Goal: Task Accomplishment & Management: Use online tool/utility

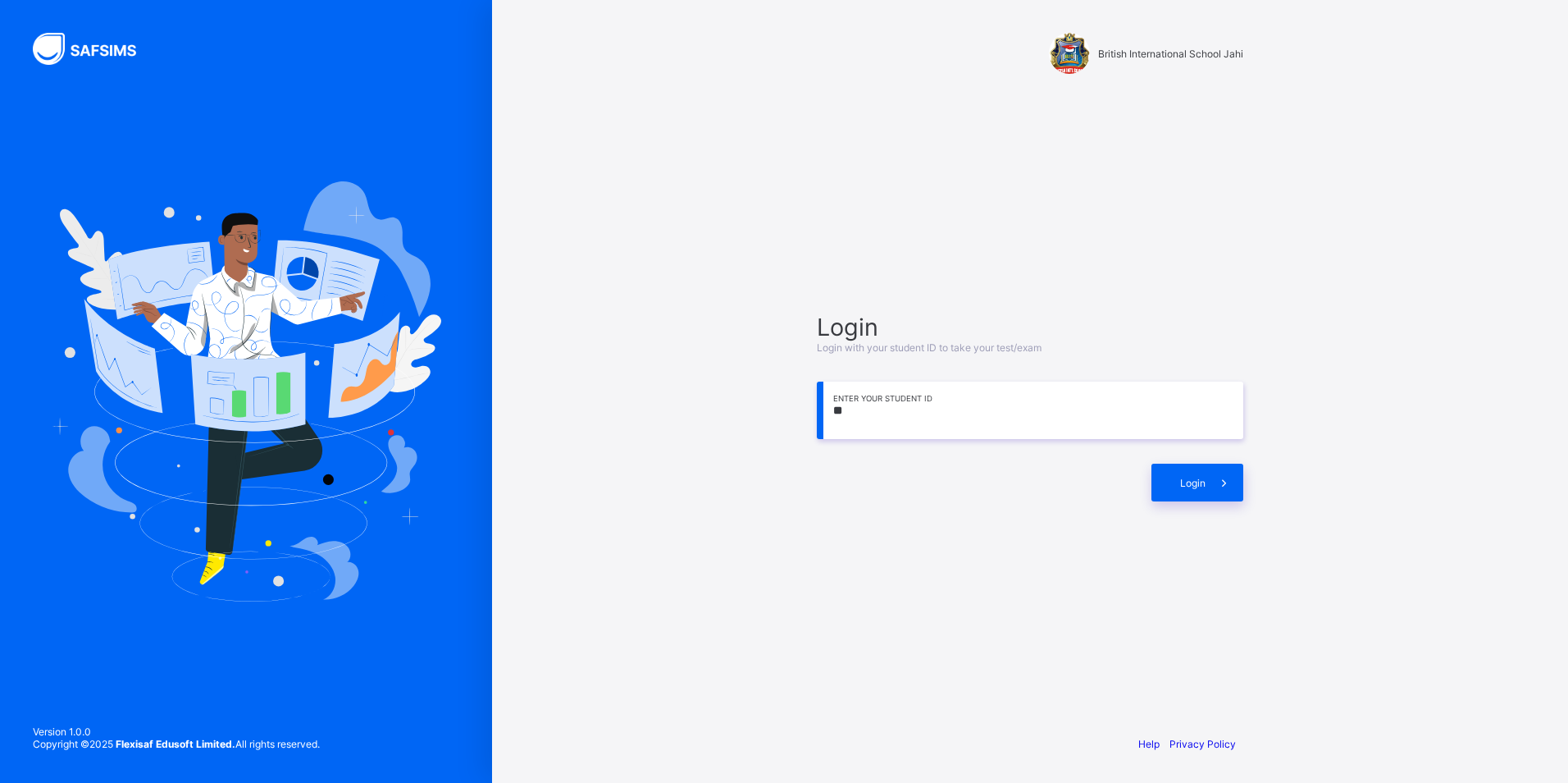
type input "*"
type input "**********"
click at [1183, 484] on span "Login" at bounding box center [1192, 482] width 25 height 13
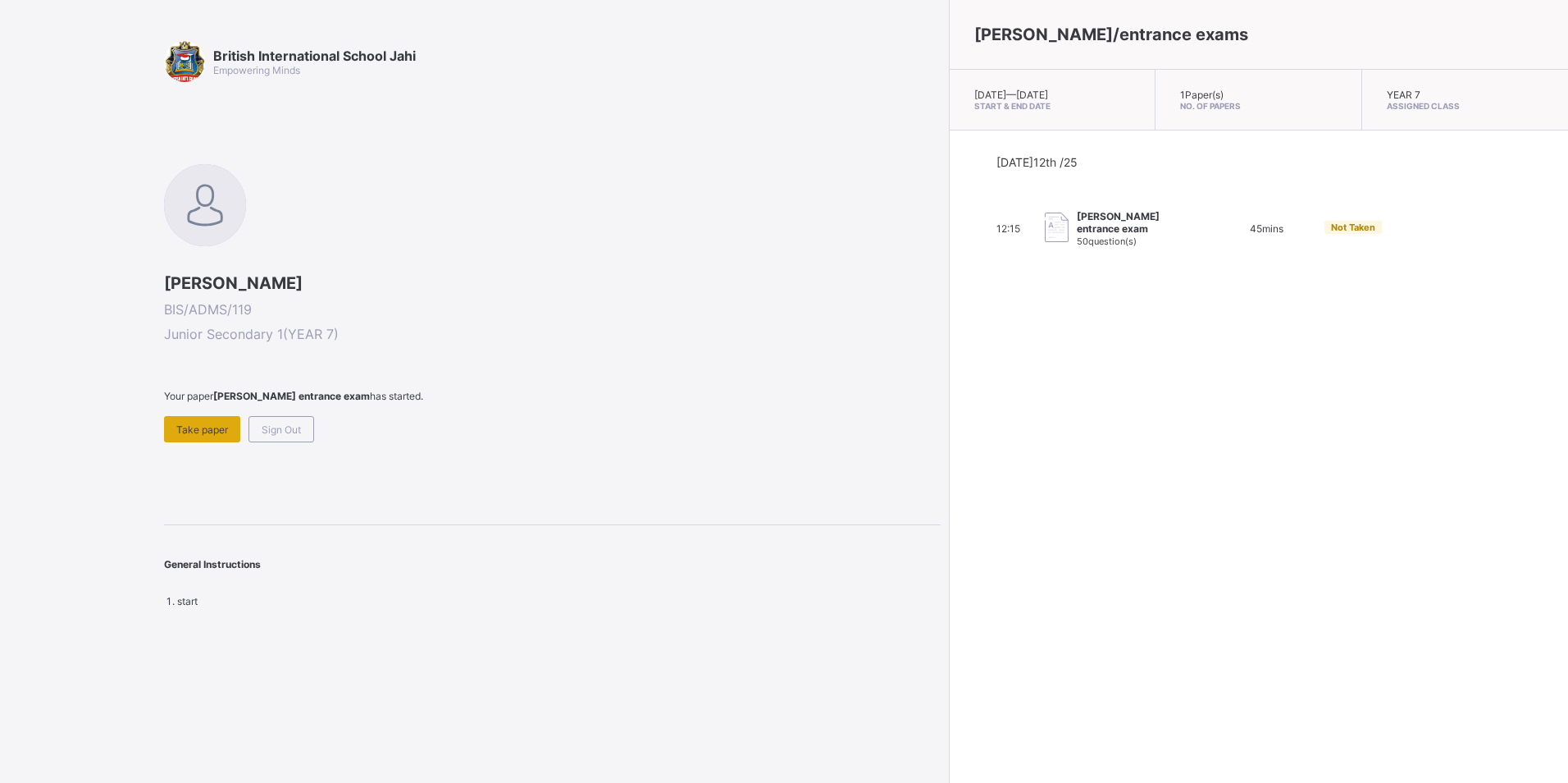
click at [187, 429] on span "Take paper" at bounding box center [202, 429] width 52 height 13
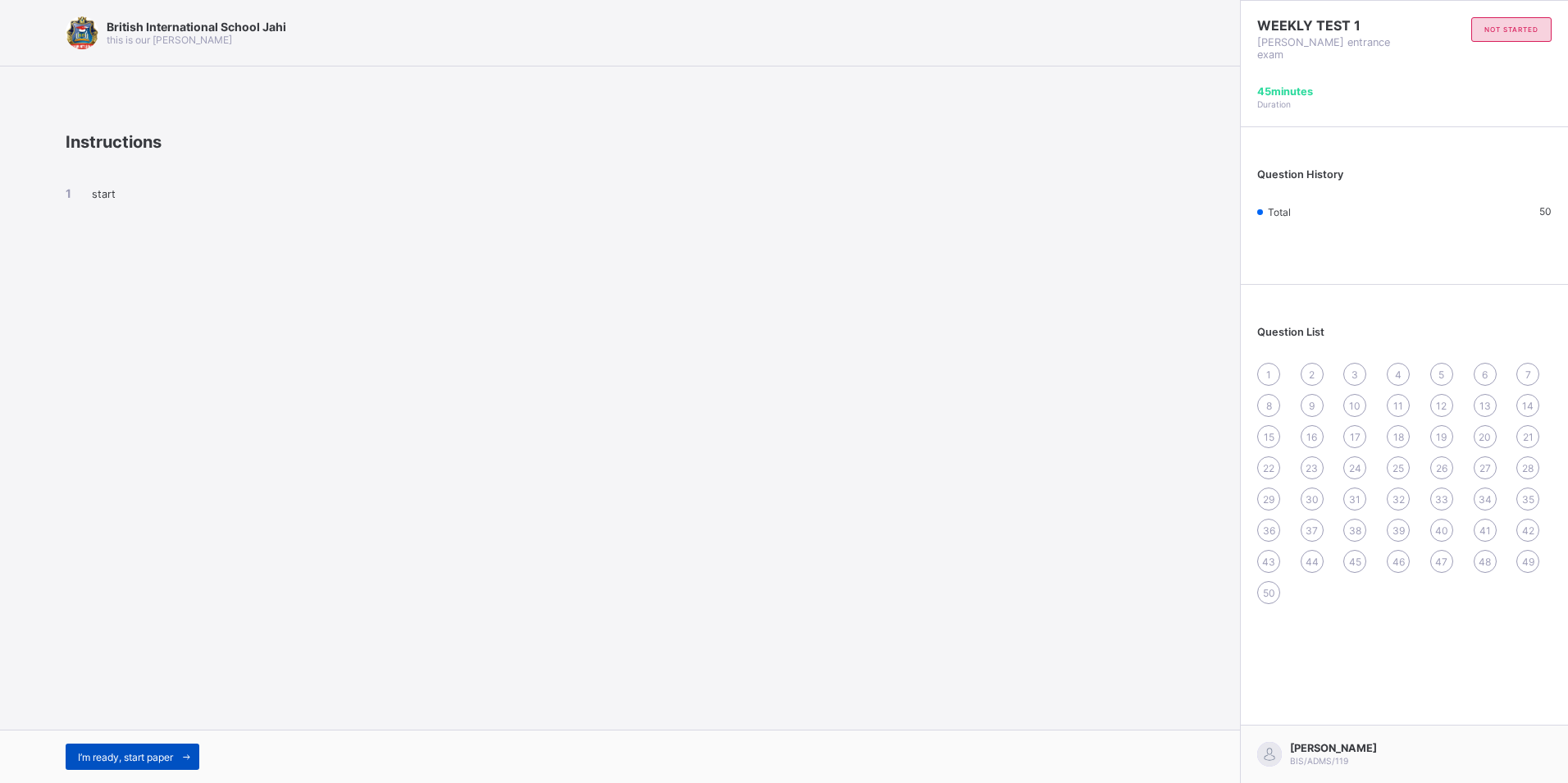
click at [155, 755] on span "I’m ready, start paper" at bounding box center [125, 756] width 95 height 13
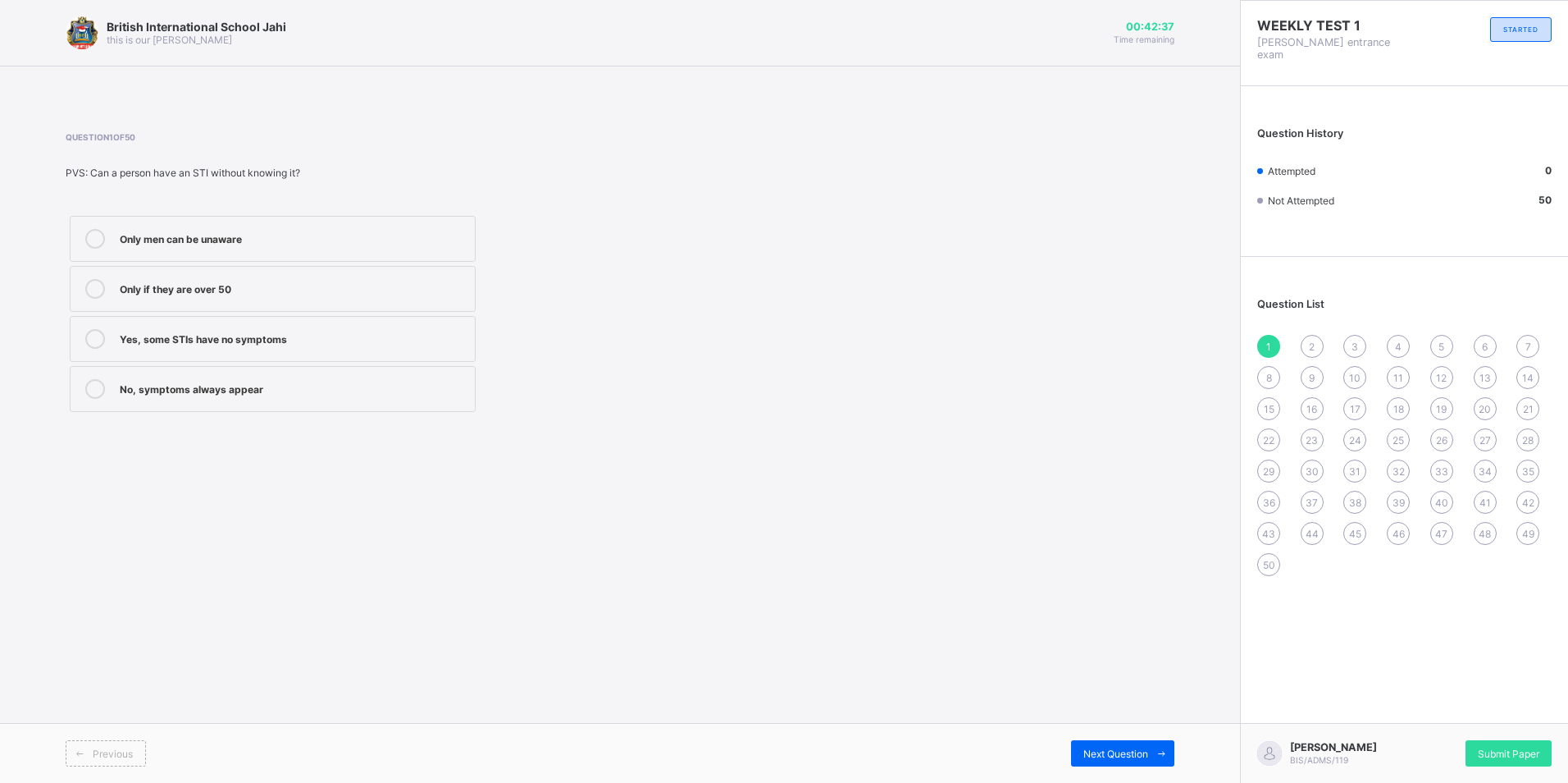
click at [367, 245] on div "Only men can be unaware" at bounding box center [293, 238] width 347 height 19
click at [1096, 755] on span "Next Question" at bounding box center [1115, 753] width 65 height 13
click at [927, 468] on div "British International School Jahi this is our motton 00:41:57 Time remaining Qu…" at bounding box center [620, 392] width 1239 height 783
click at [217, 342] on div "Sneezing" at bounding box center [293, 337] width 347 height 16
click at [1074, 744] on div "Next Question" at bounding box center [1122, 752] width 103 height 26
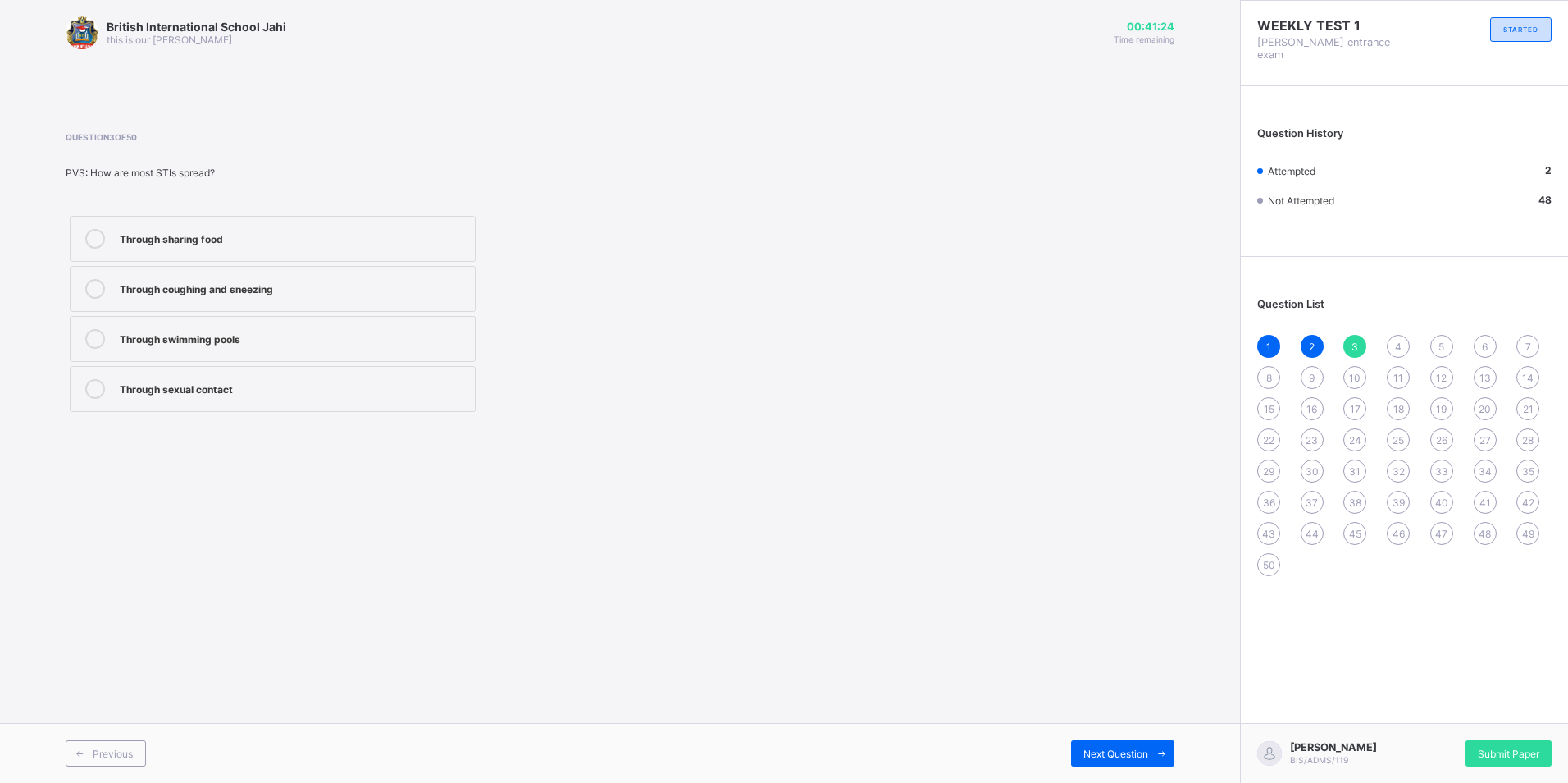
click at [195, 284] on div "Through coughing and sneezing" at bounding box center [293, 286] width 347 height 16
click at [1138, 751] on span "Next Question" at bounding box center [1115, 753] width 65 height 13
click at [1276, 335] on div "1" at bounding box center [1268, 346] width 23 height 23
click at [1316, 336] on div "2" at bounding box center [1312, 346] width 23 height 23
click at [339, 276] on label "Back pain" at bounding box center [272, 289] width 406 height 46
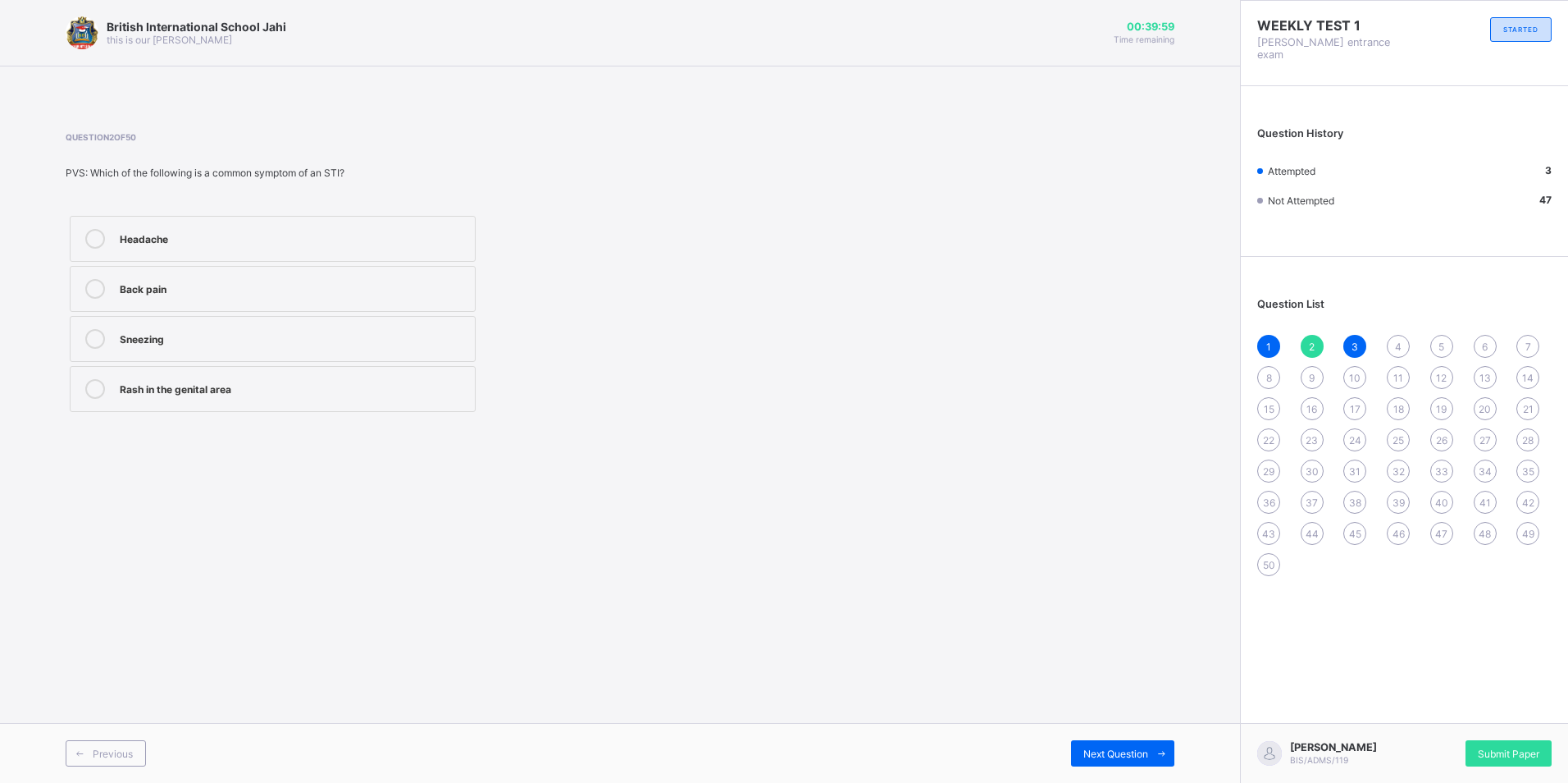
click at [367, 343] on div "Sneezing" at bounding box center [293, 337] width 347 height 16
click at [387, 302] on label "Back pain" at bounding box center [272, 289] width 406 height 46
click at [370, 338] on div "Sneezing" at bounding box center [293, 337] width 347 height 16
click at [398, 284] on div "Back pain" at bounding box center [293, 286] width 347 height 16
click at [1359, 336] on div "1 2 3 4 5 6 7 8 9 10 11 12 13 14 15 16 17 18 19 20 21 22 23 24 25 26 27 28 29 3…" at bounding box center [1403, 455] width 294 height 241
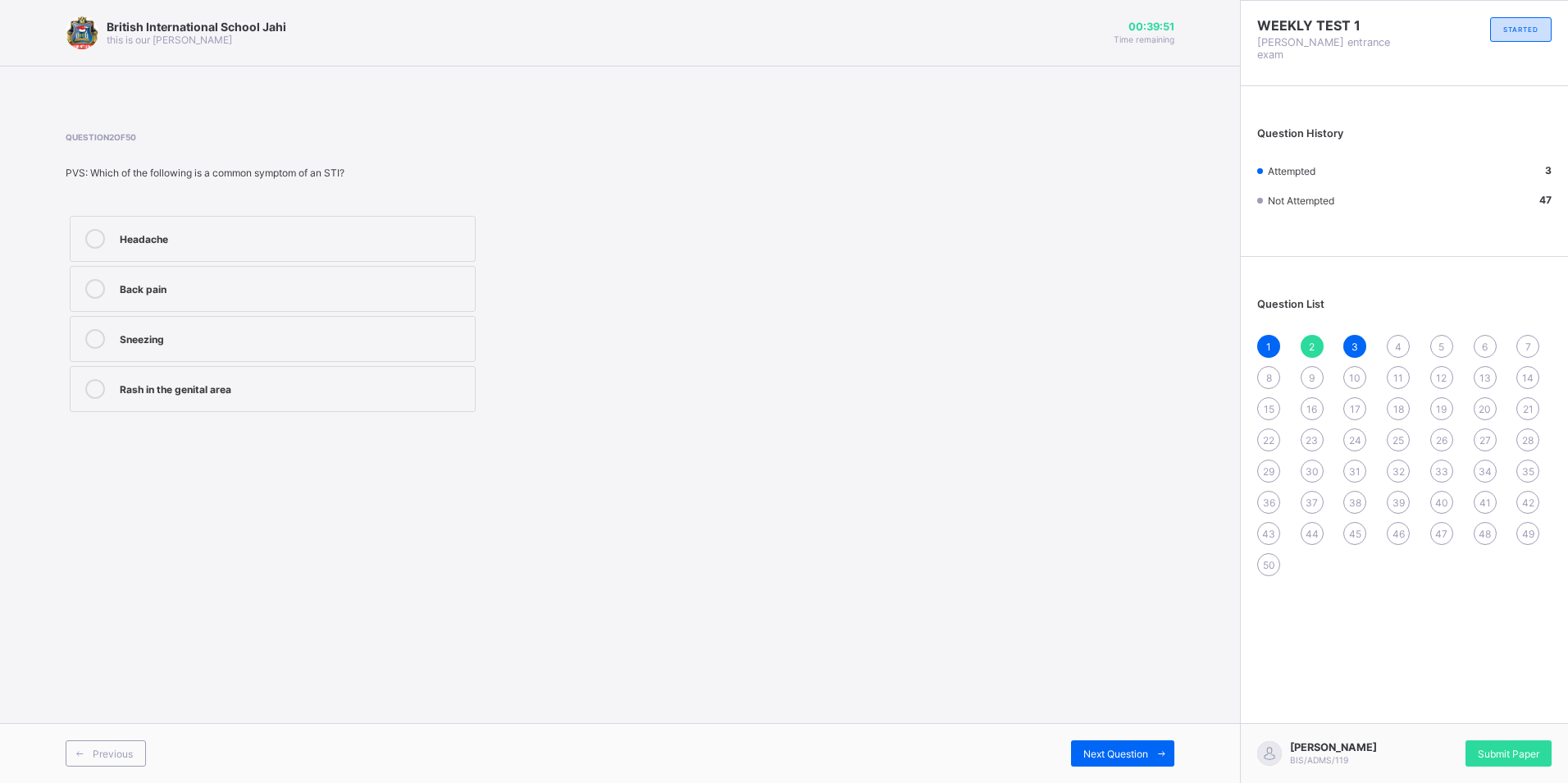
drag, startPoint x: 1352, startPoint y: 334, endPoint x: 1353, endPoint y: 314, distance: 20.0
click at [1353, 335] on div "3" at bounding box center [1354, 346] width 23 height 23
click at [1414, 335] on div "1 2 3 4 5 6 7 8 9 10 11 12 13 14 15 16 17 18 19 20 21 22 23 24 25 26 27 28 29 3…" at bounding box center [1403, 455] width 294 height 241
click at [1395, 340] on span "4" at bounding box center [1397, 346] width 7 height 13
click at [250, 278] on label "Stomach Transmitted Infection" at bounding box center [272, 289] width 406 height 46
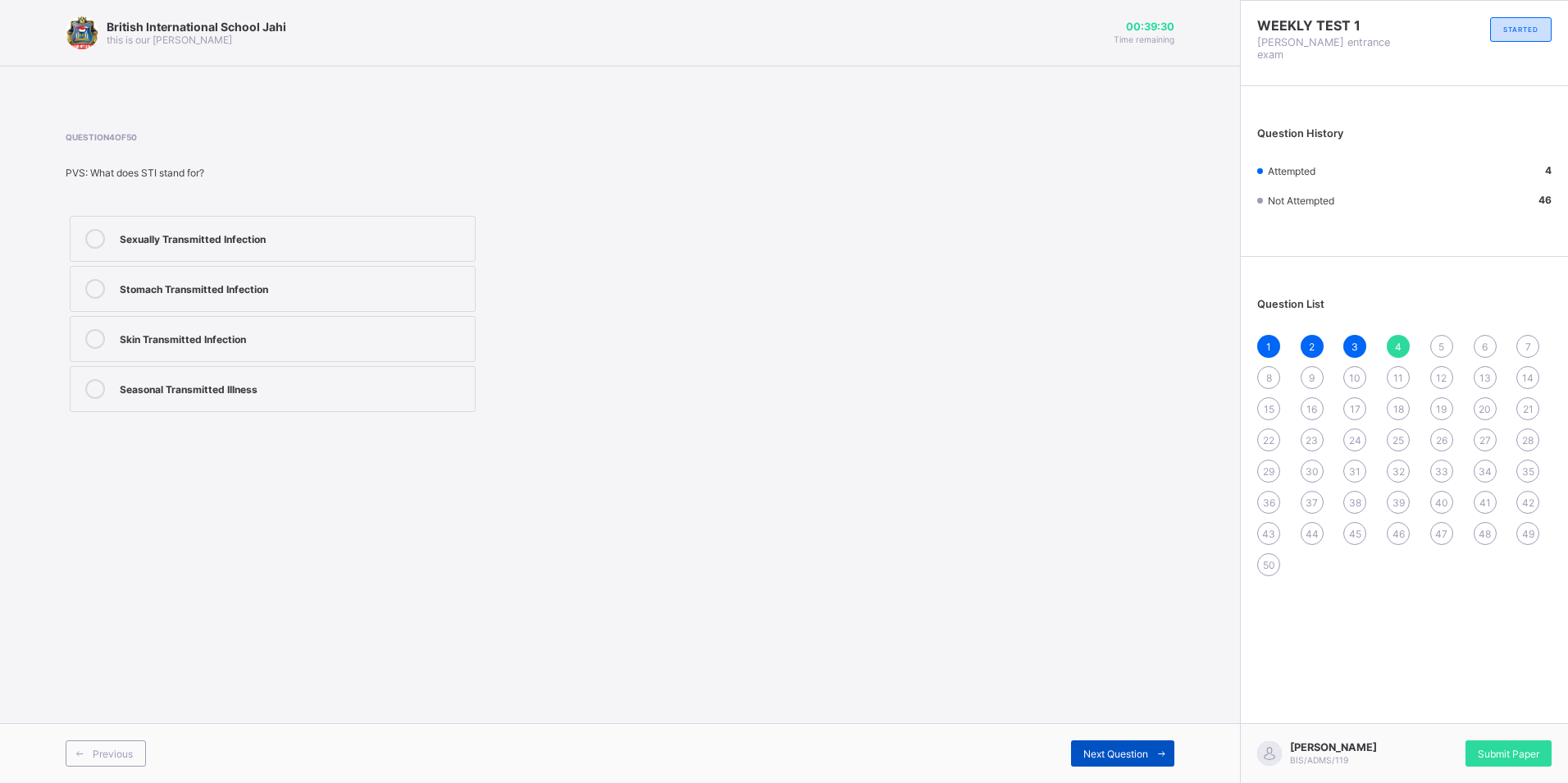
click at [1113, 756] on span "Next Question" at bounding box center [1115, 753] width 65 height 13
click at [359, 223] on label "Football and basketball" at bounding box center [272, 239] width 406 height 46
click at [1137, 744] on div "Next Question" at bounding box center [1122, 752] width 103 height 26
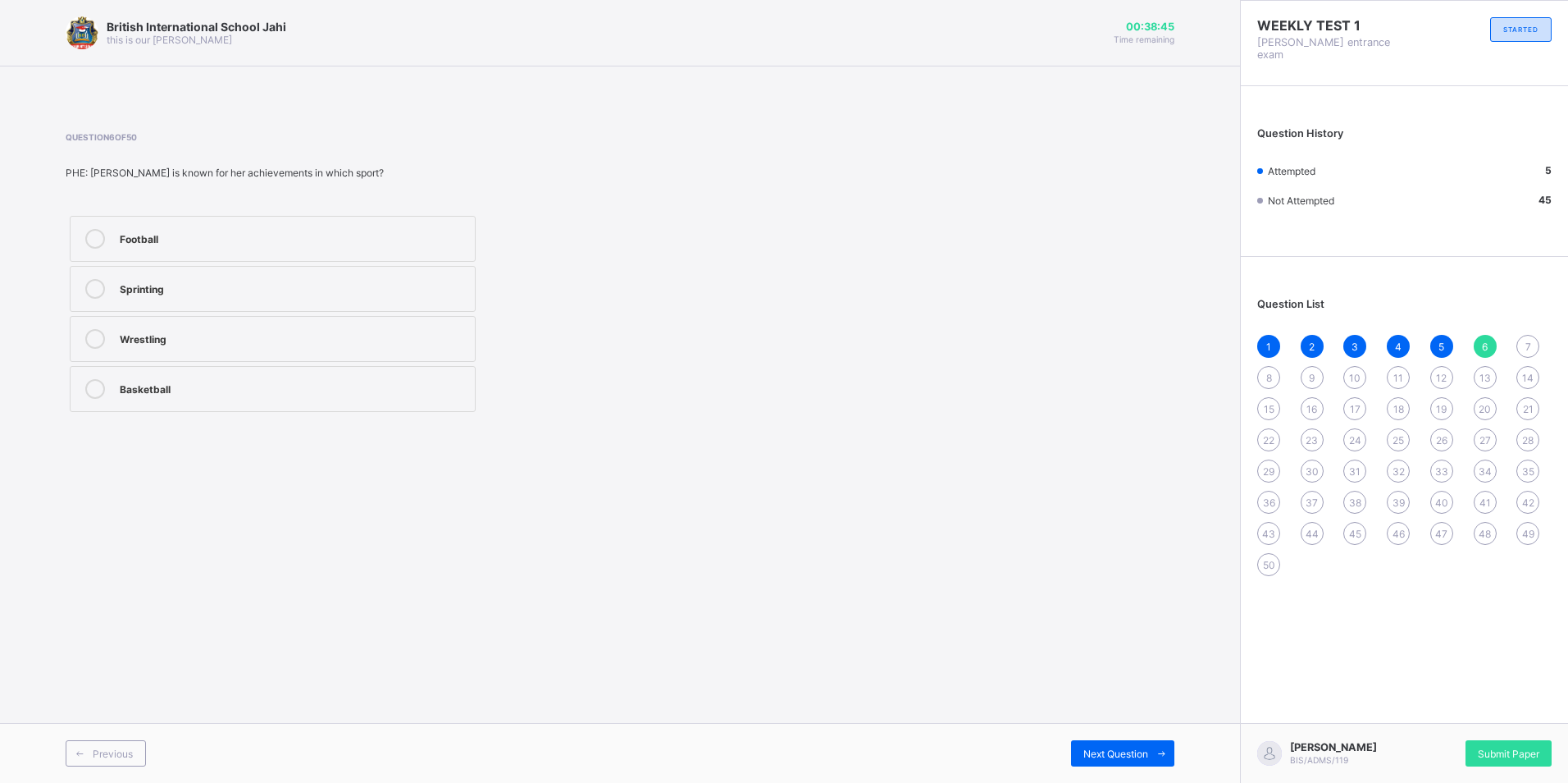
click at [1524, 335] on div "7" at bounding box center [1528, 346] width 23 height 23
click at [1145, 755] on span "Next Question" at bounding box center [1115, 753] width 65 height 13
click at [1084, 498] on div "British International School Jahi this is our motton 00:38:19 Time remaining Qu…" at bounding box center [620, 392] width 1239 height 783
click at [1193, 216] on div "British International School Jahi this is our motton 00:38:13 Time remaining Qu…" at bounding box center [620, 392] width 1239 height 783
drag, startPoint x: 1109, startPoint y: 299, endPoint x: 1103, endPoint y: 283, distance: 17.1
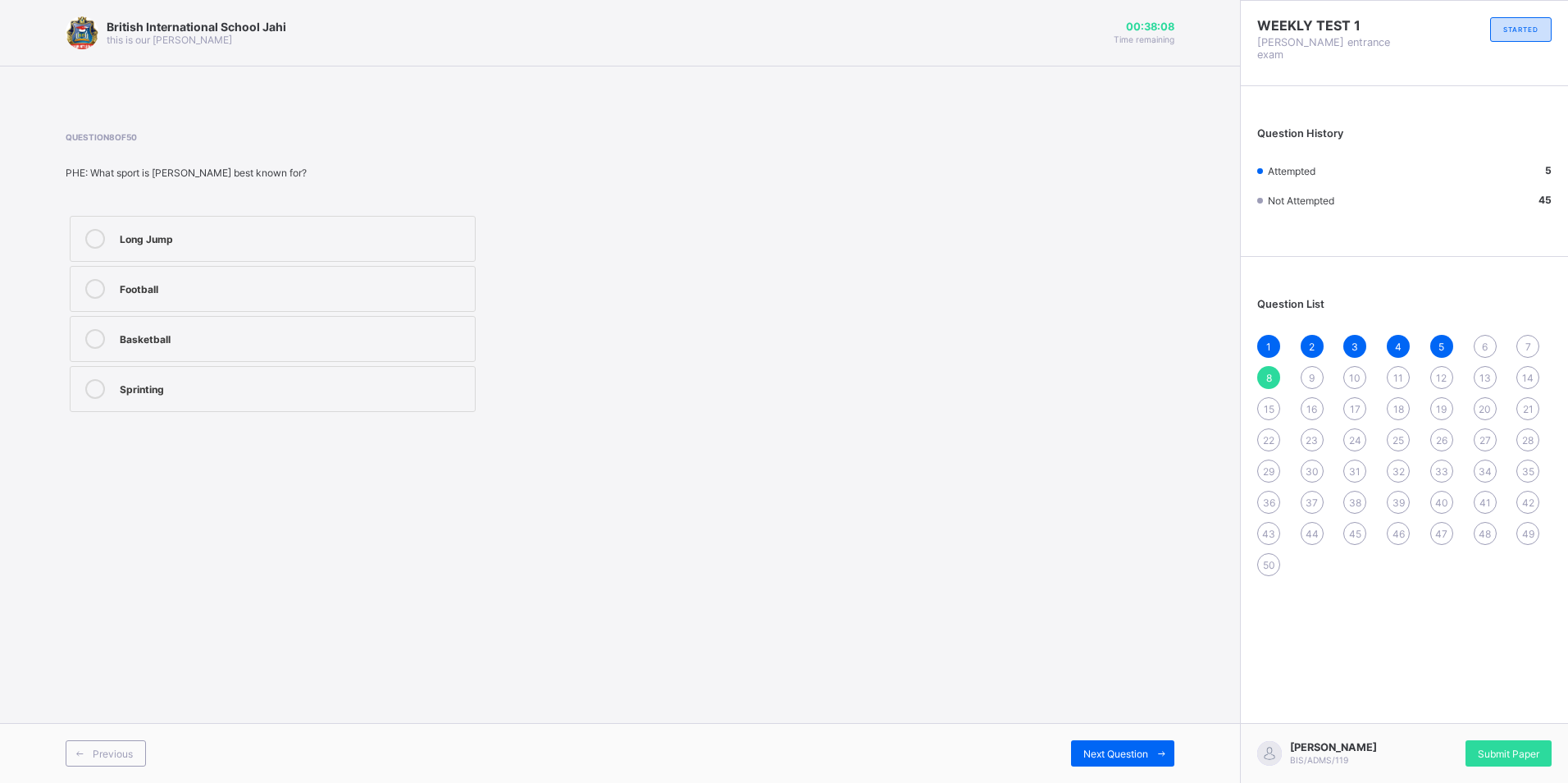
click at [1107, 300] on div "Question 8 of 50 PHE: What sport is Kanu Nwankwo best known for? Long Jump Foot…" at bounding box center [620, 274] width 1108 height 284
click at [996, 338] on div "Question 8 of 50 PHE: What sport is Kanu Nwankwo best known for? Long Jump Foot…" at bounding box center [620, 274] width 1108 height 284
drag, startPoint x: 982, startPoint y: 262, endPoint x: 1001, endPoint y: 344, distance: 84.2
click at [1001, 348] on div "Question 8 of 50 PHE: What sport is Kanu Nwankwo best known for? Long Jump Foot…" at bounding box center [620, 274] width 1108 height 284
drag, startPoint x: 1001, startPoint y: 344, endPoint x: 916, endPoint y: 460, distance: 143.8
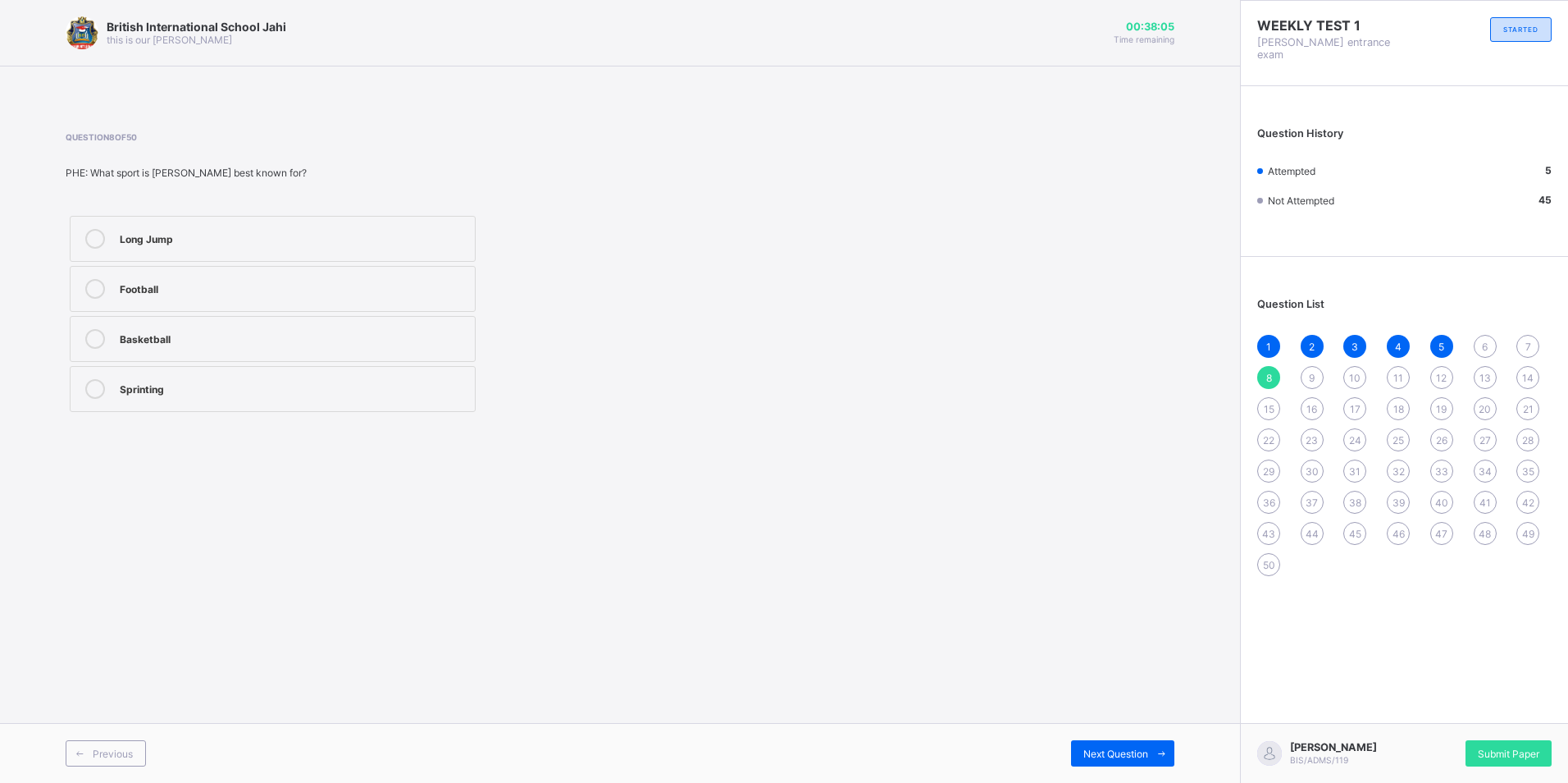
click at [916, 460] on div "British International School Jahi this is our motton 00:38:05 Time remaining Qu…" at bounding box center [620, 392] width 1239 height 783
click at [475, 245] on label "Long Jump" at bounding box center [272, 239] width 406 height 46
click at [1137, 751] on span "Next Question" at bounding box center [1115, 753] width 65 height 13
click at [343, 321] on label "Tobi Amusan" at bounding box center [272, 339] width 406 height 46
click at [1123, 762] on div "Next Question" at bounding box center [1122, 752] width 103 height 26
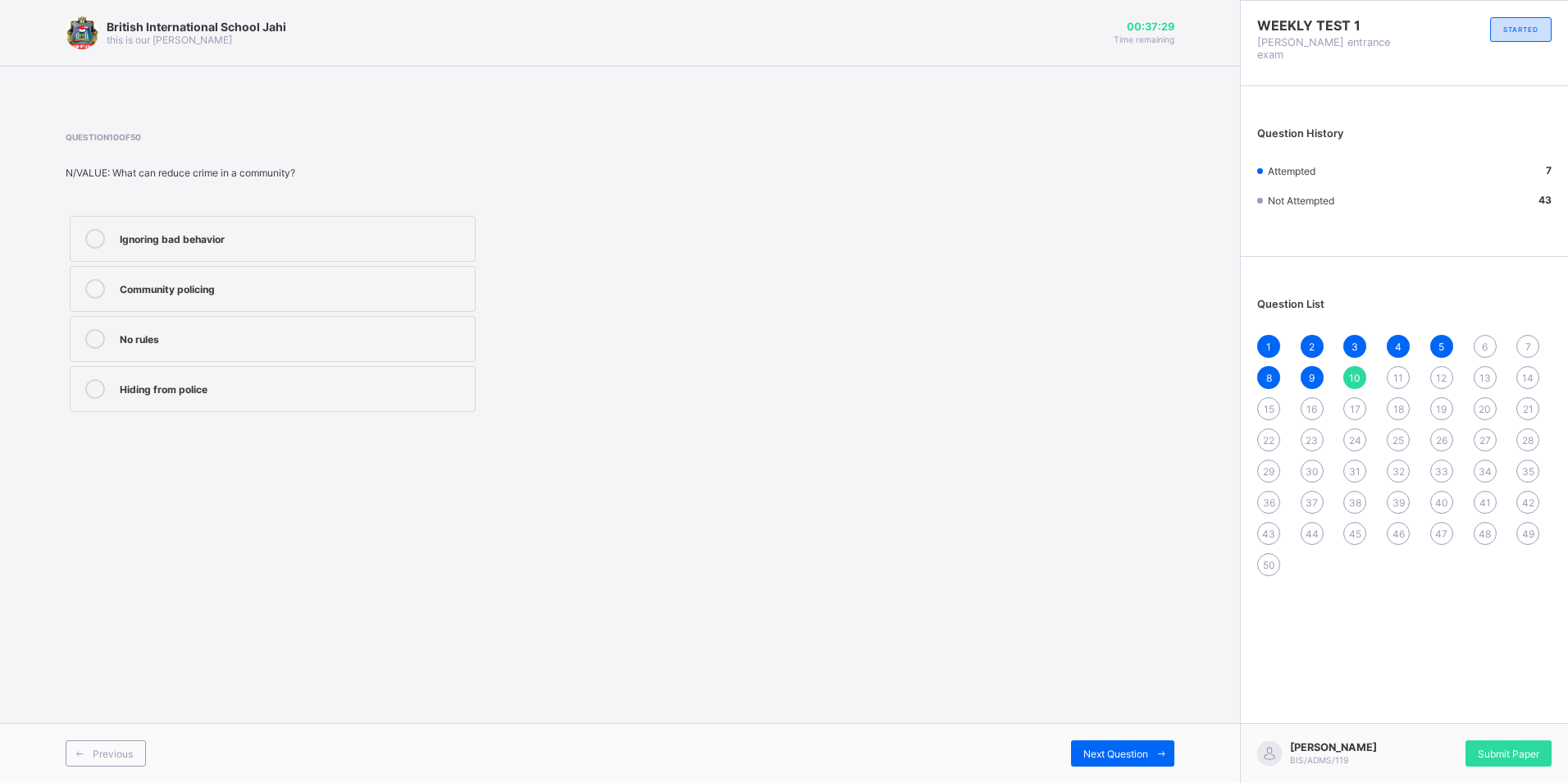
drag, startPoint x: 1039, startPoint y: 224, endPoint x: 1008, endPoint y: 223, distance: 31.0
click at [1039, 224] on div "Question 10 of 50 N/VALUE: What can reduce crime in a community? Ignoring bad b…" at bounding box center [620, 274] width 1108 height 284
click at [334, 266] on label "Community policing" at bounding box center [272, 289] width 406 height 46
click at [1139, 743] on div "Next Question" at bounding box center [1122, 752] width 103 height 26
drag, startPoint x: 301, startPoint y: 393, endPoint x: 273, endPoint y: 312, distance: 85.7
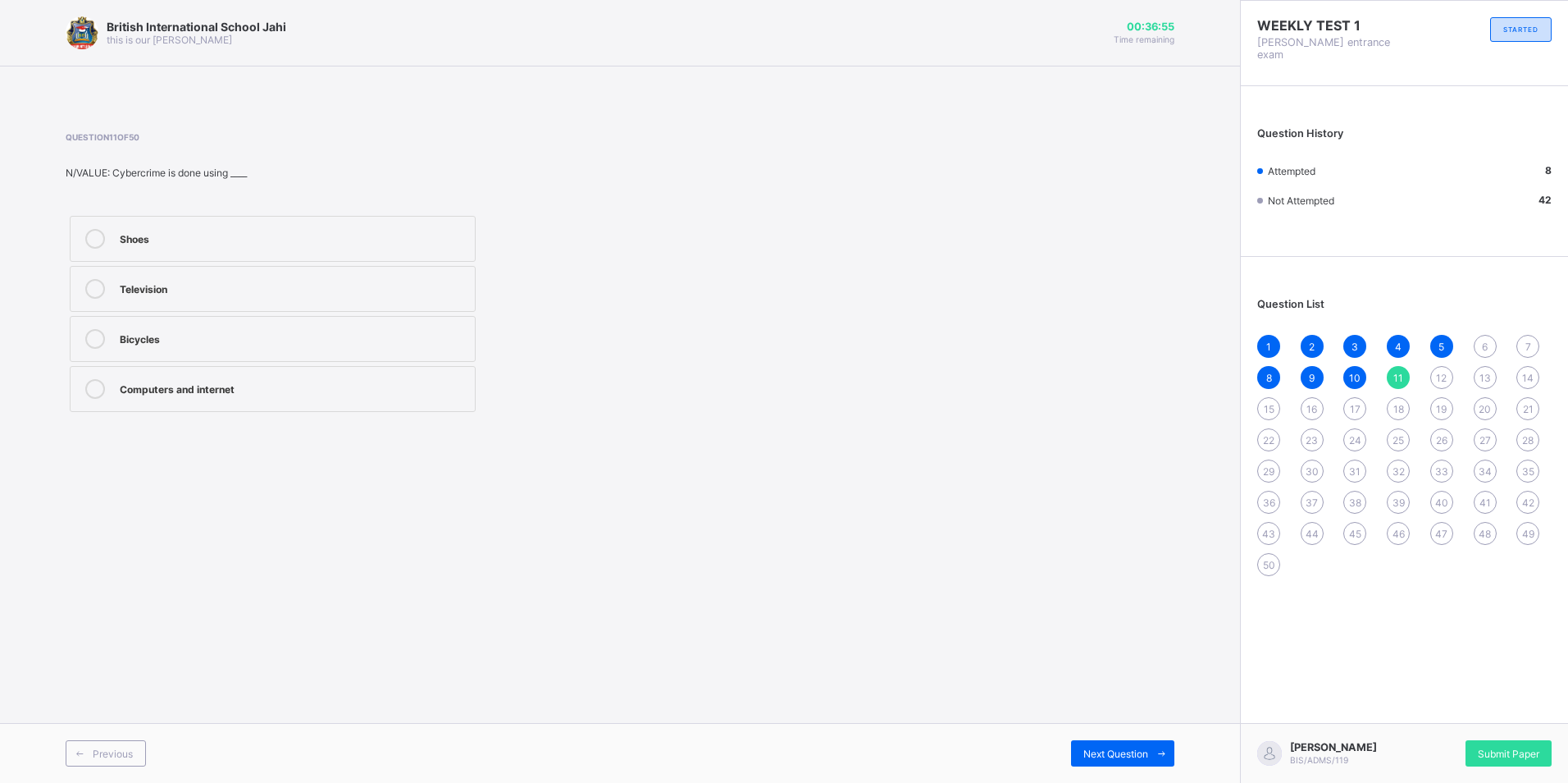
click at [301, 392] on div "Computers and internet" at bounding box center [293, 387] width 347 height 16
drag, startPoint x: 1151, startPoint y: 747, endPoint x: 1138, endPoint y: 722, distance: 28.2
click at [1151, 748] on span at bounding box center [1160, 752] width 26 height 26
click at [267, 361] on label "To make people angry" at bounding box center [272, 339] width 406 height 46
click at [269, 393] on div "To understand how people are grouped" at bounding box center [293, 387] width 347 height 16
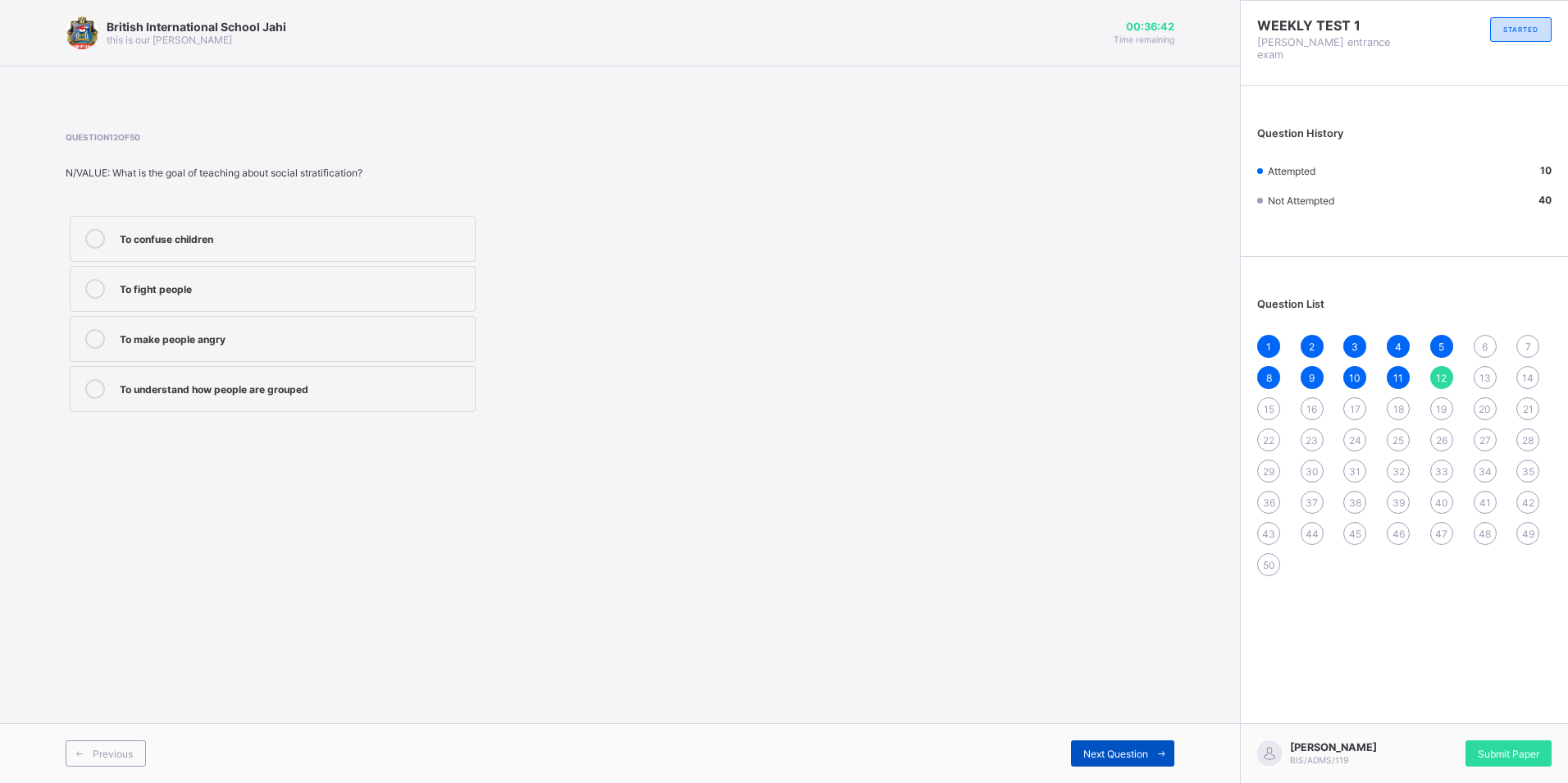
click at [1109, 744] on div "Next Question" at bounding box center [1122, 752] width 103 height 26
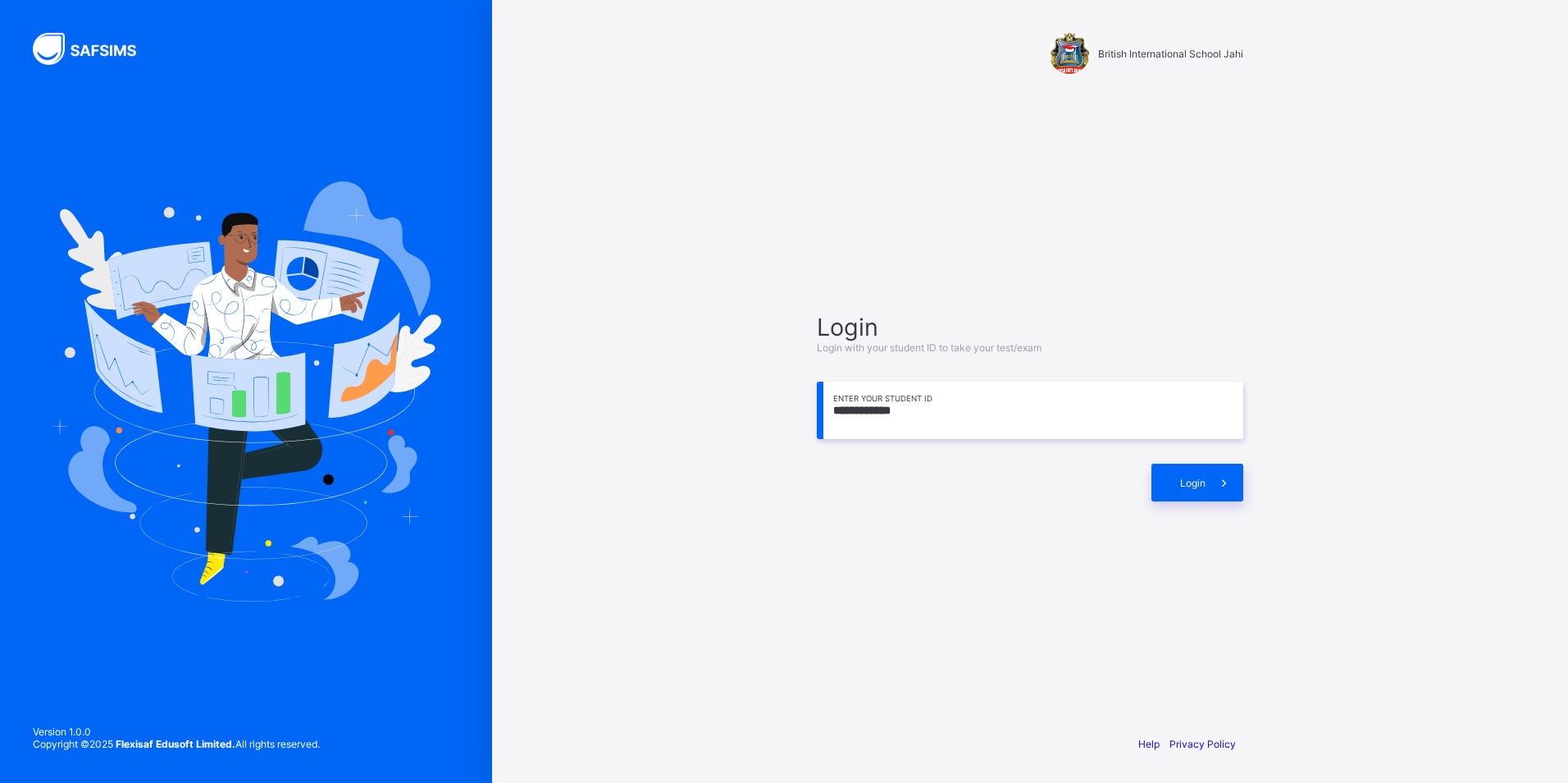
type input "**********"
click at [1193, 496] on div "Login" at bounding box center [1196, 482] width 92 height 38
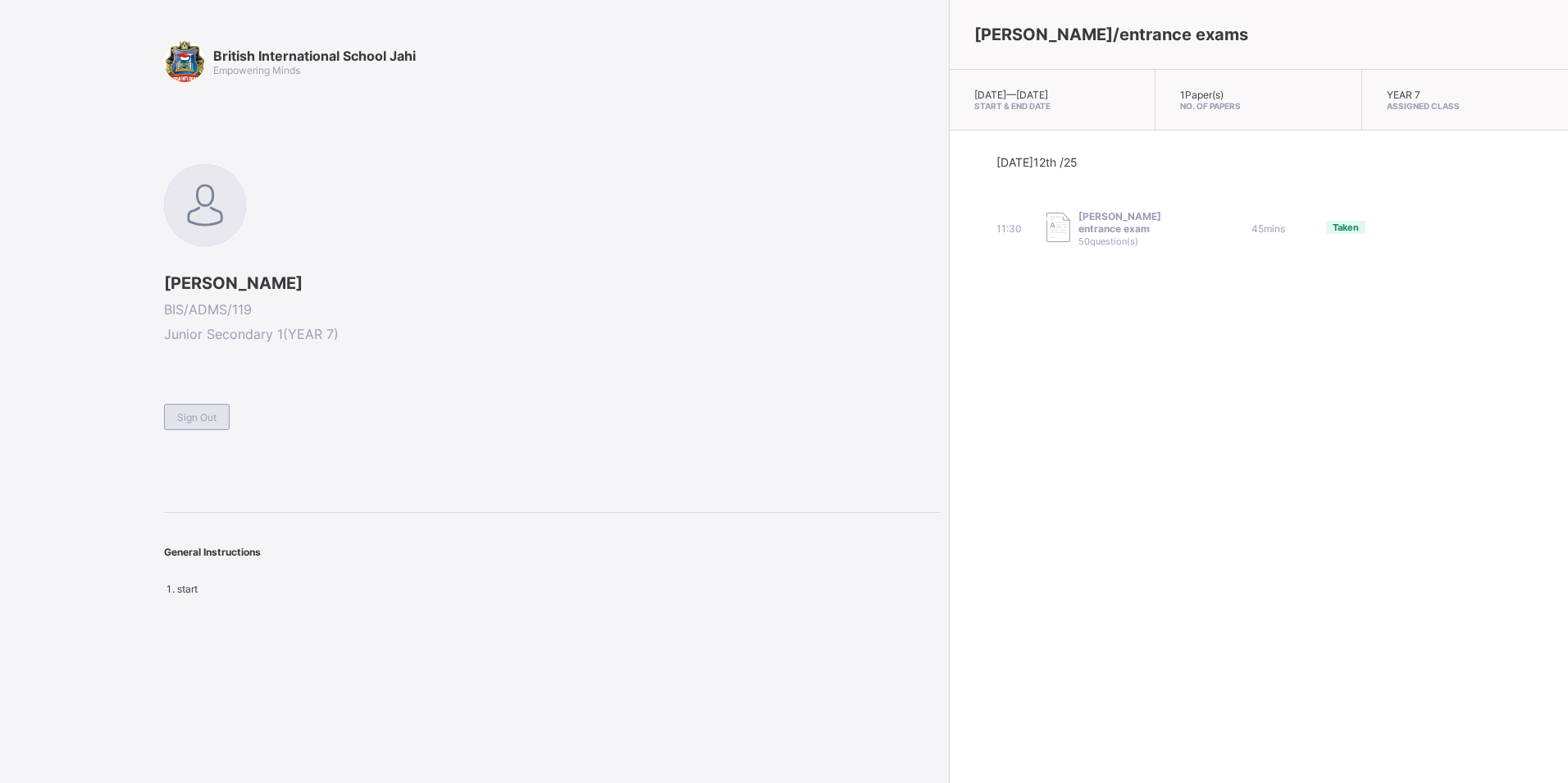
click at [192, 417] on span "Sign Out" at bounding box center [197, 417] width 40 height 13
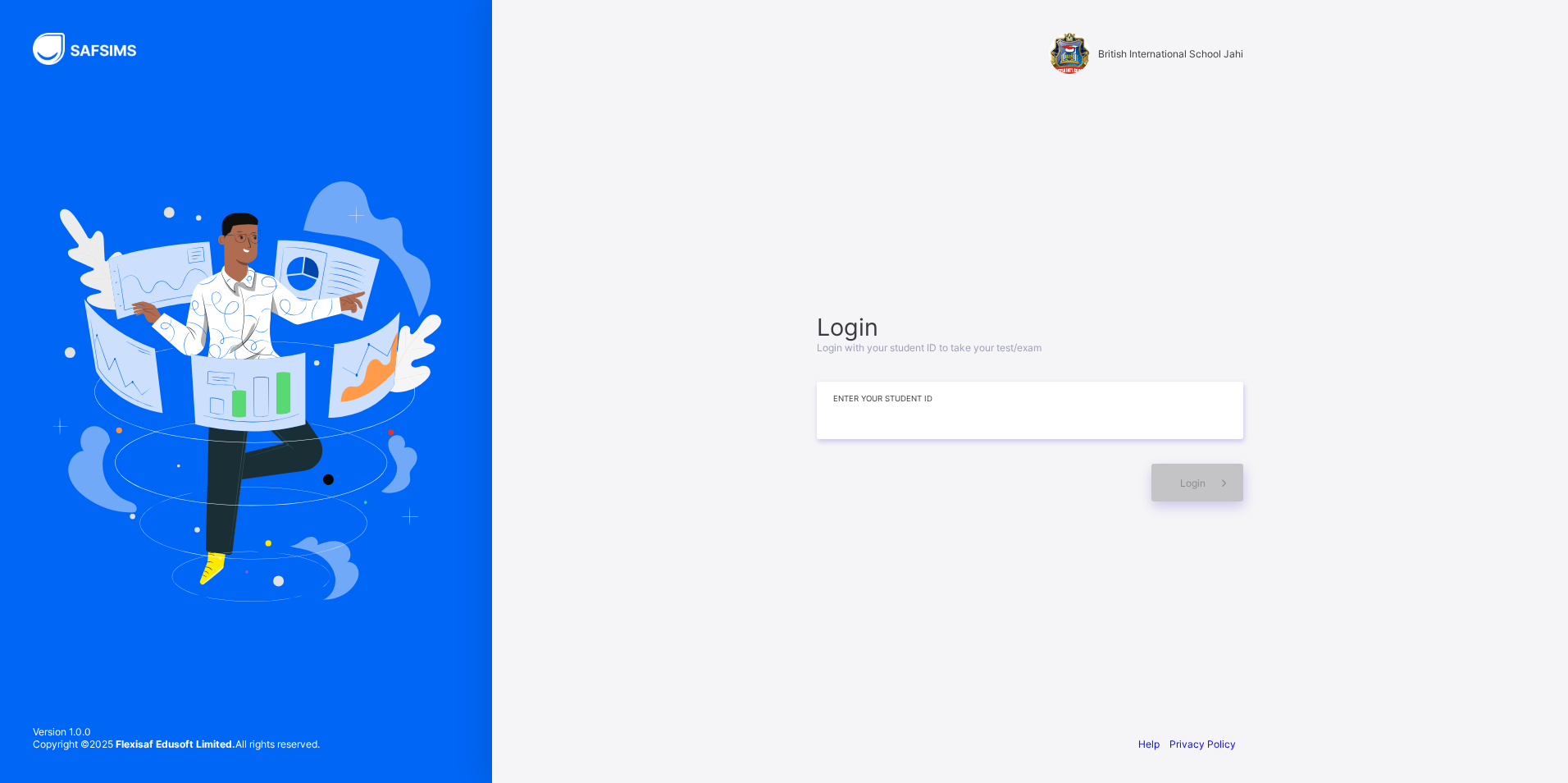
click at [948, 397] on input at bounding box center [1029, 411] width 426 height 58
type input "**********"
click at [1161, 485] on div "Login" at bounding box center [1196, 482] width 92 height 38
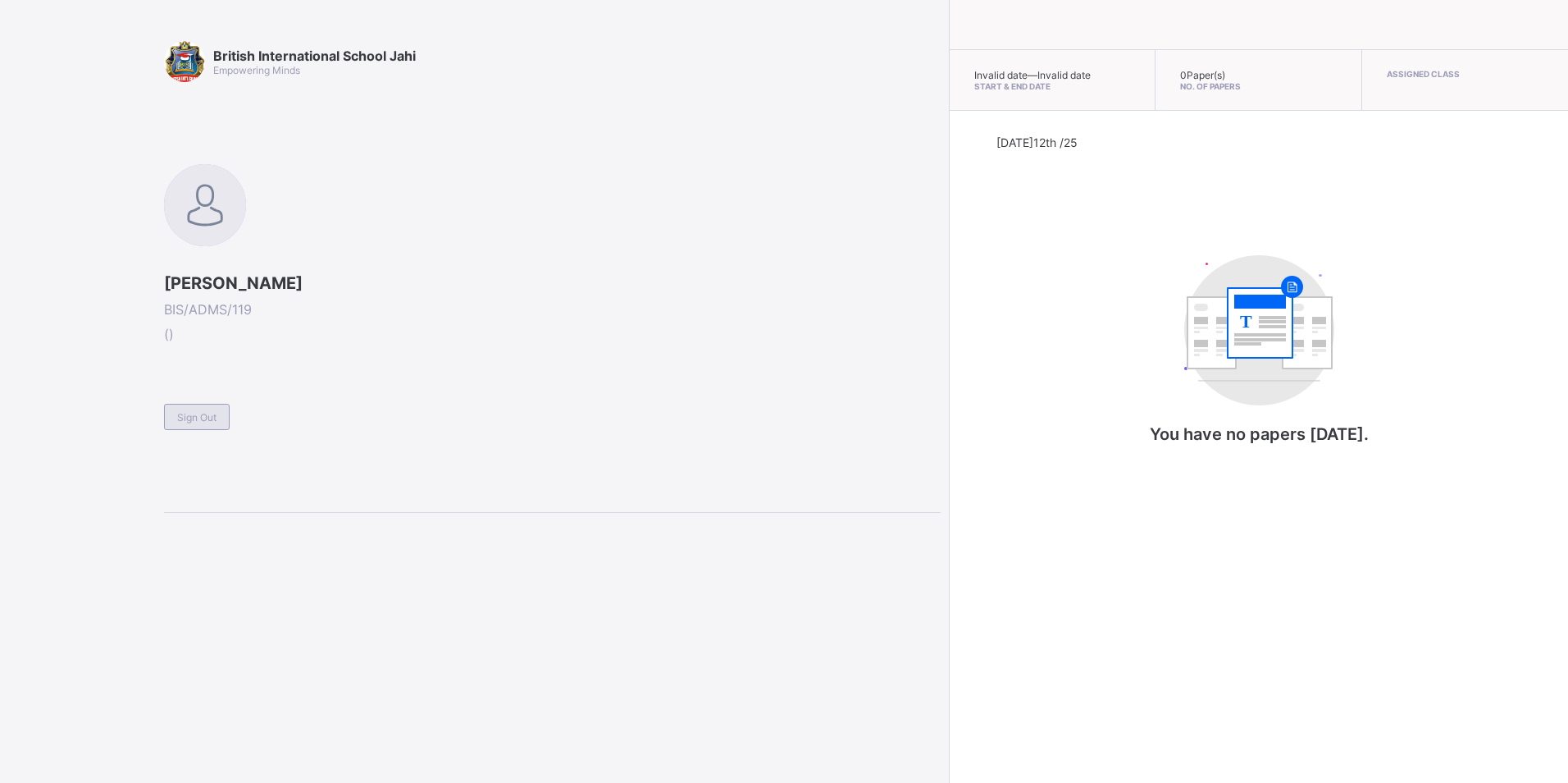
click at [189, 416] on span "Sign Out" at bounding box center [197, 417] width 40 height 13
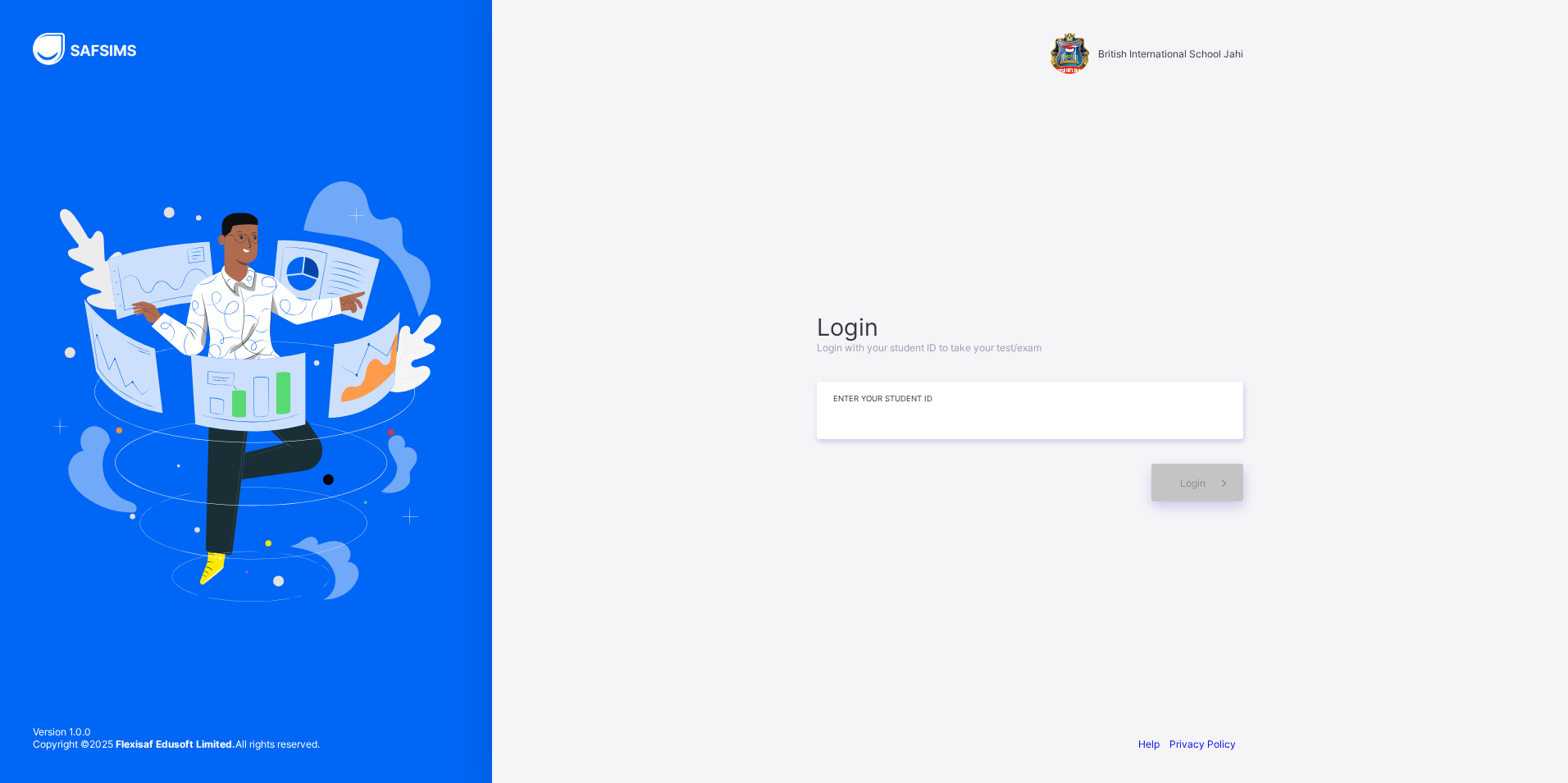
click at [1024, 415] on input at bounding box center [1029, 411] width 426 height 58
drag, startPoint x: 1046, startPoint y: 403, endPoint x: 1091, endPoint y: 363, distance: 60.2
click at [1091, 363] on div at bounding box center [1029, 364] width 426 height 19
type input "***"
